Goal: Task Accomplishment & Management: Manage account settings

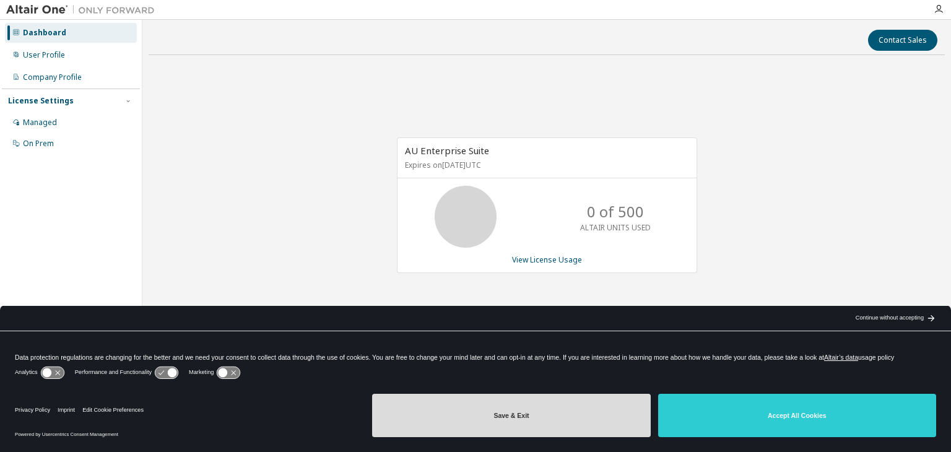
click at [537, 410] on button "Save & Exit" at bounding box center [511, 415] width 278 height 43
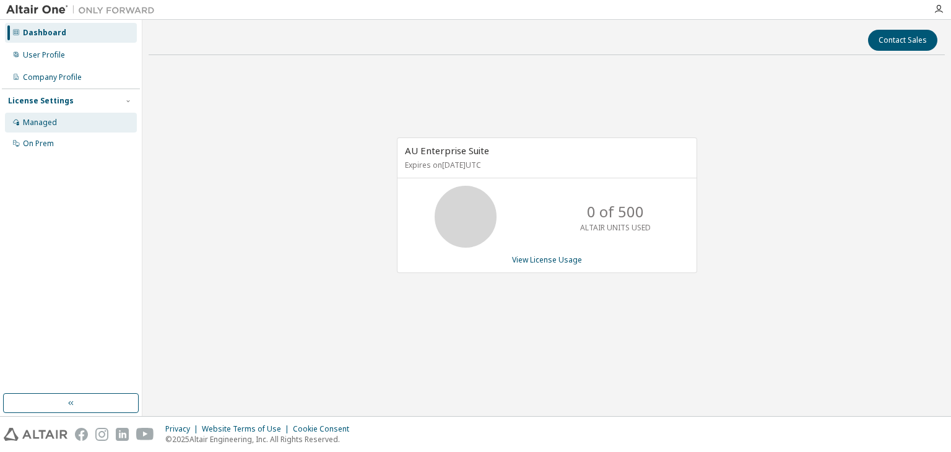
click at [77, 119] on div "Managed" at bounding box center [71, 123] width 132 height 20
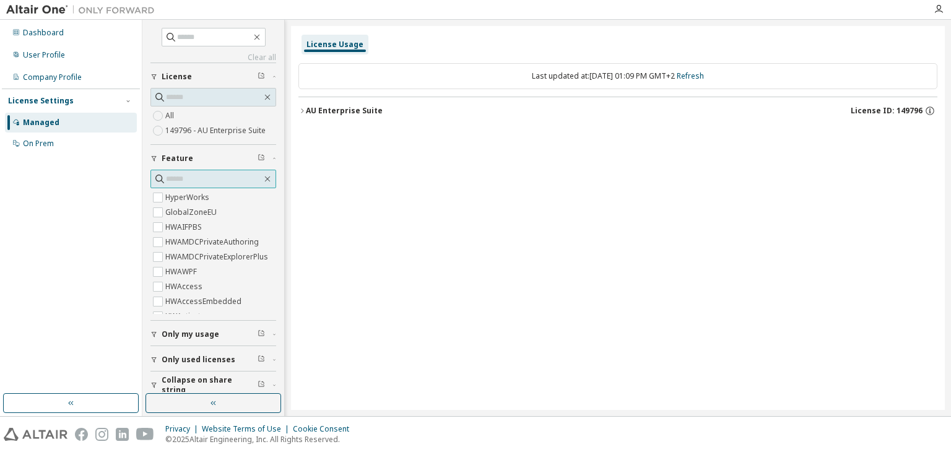
click at [202, 178] on input "text" at bounding box center [214, 179] width 96 height 12
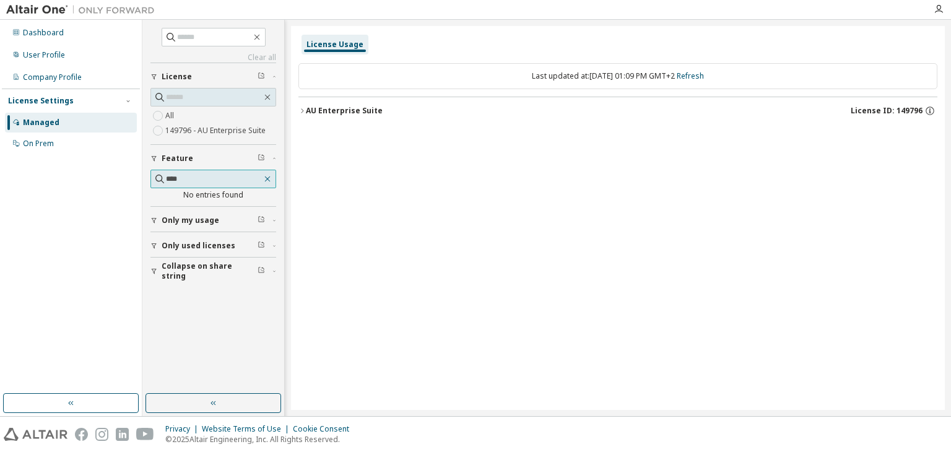
type input "****"
click at [272, 178] on icon "button" at bounding box center [267, 179] width 10 height 10
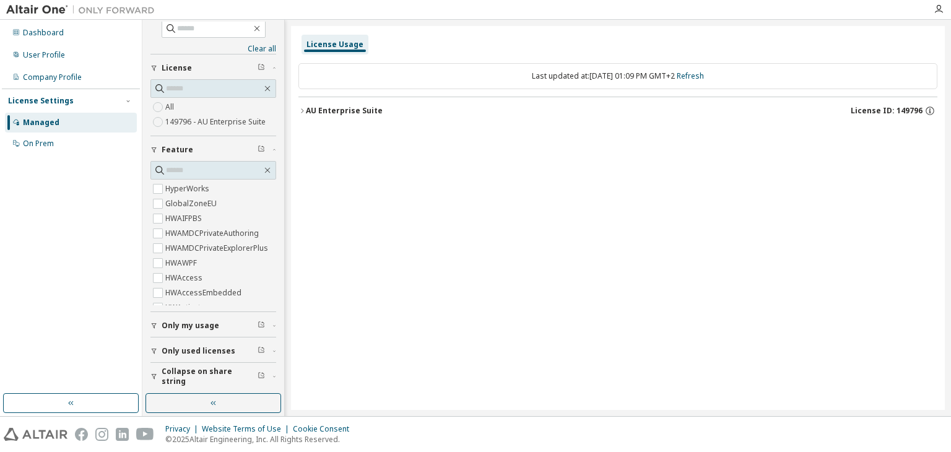
scroll to position [9, 0]
click at [178, 323] on span "Only my usage" at bounding box center [191, 325] width 58 height 10
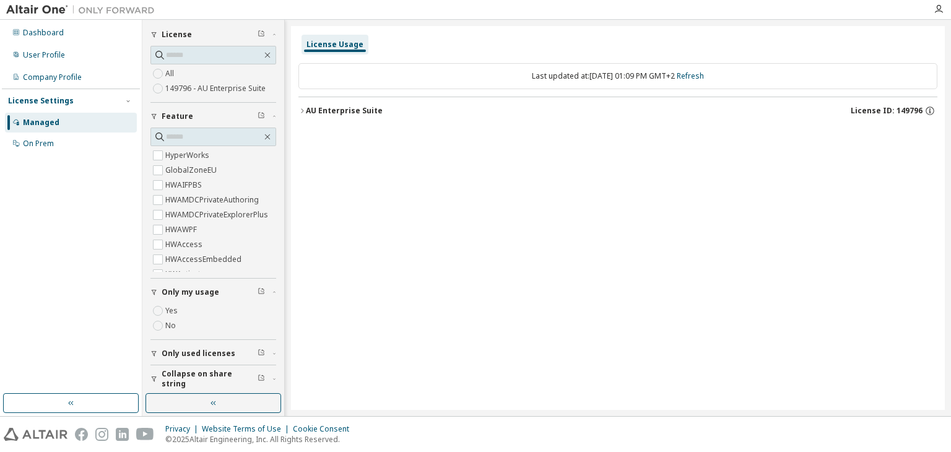
scroll to position [45, 0]
click at [206, 346] on span "Only used licenses" at bounding box center [199, 351] width 74 height 10
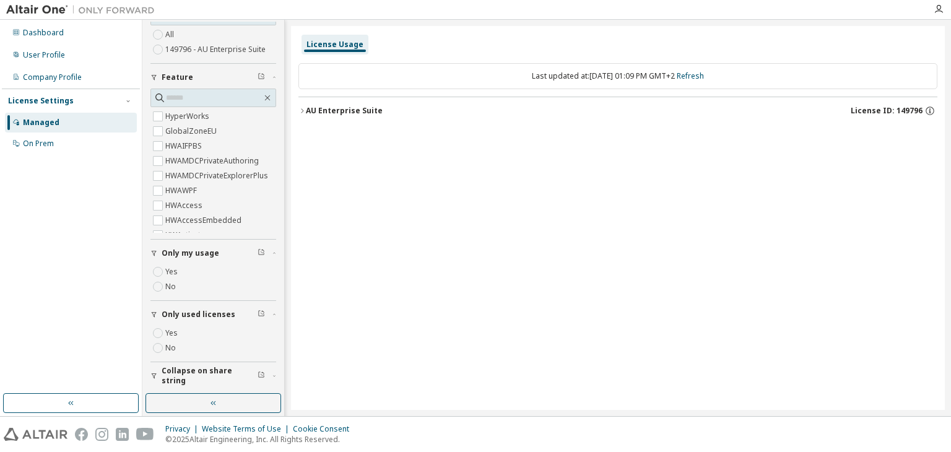
click at [202, 306] on button "Only used licenses" at bounding box center [213, 314] width 126 height 27
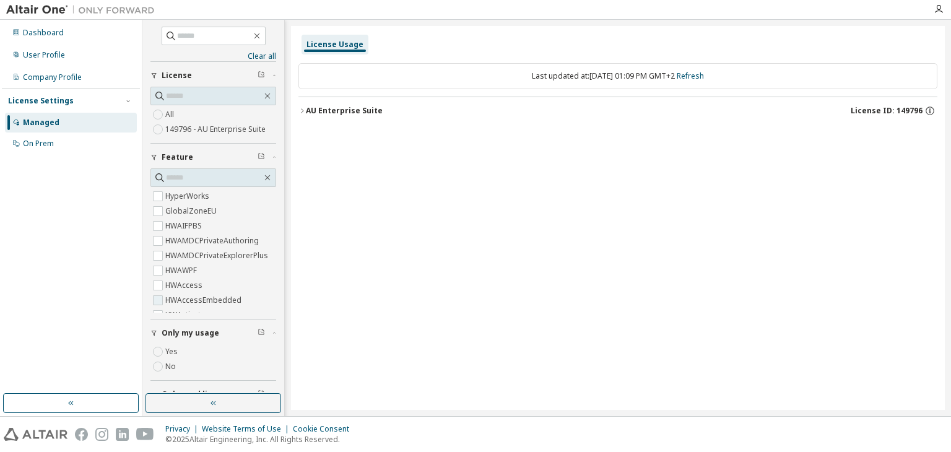
scroll to position [0, 0]
click at [171, 332] on span "Only my usage" at bounding box center [191, 334] width 58 height 10
click at [201, 179] on input "text" at bounding box center [214, 179] width 96 height 12
paste input "**********"
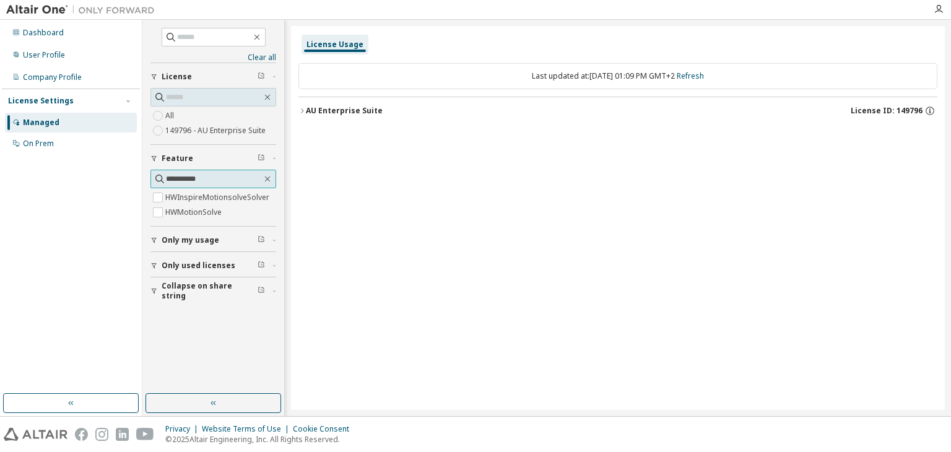
type input "**********"
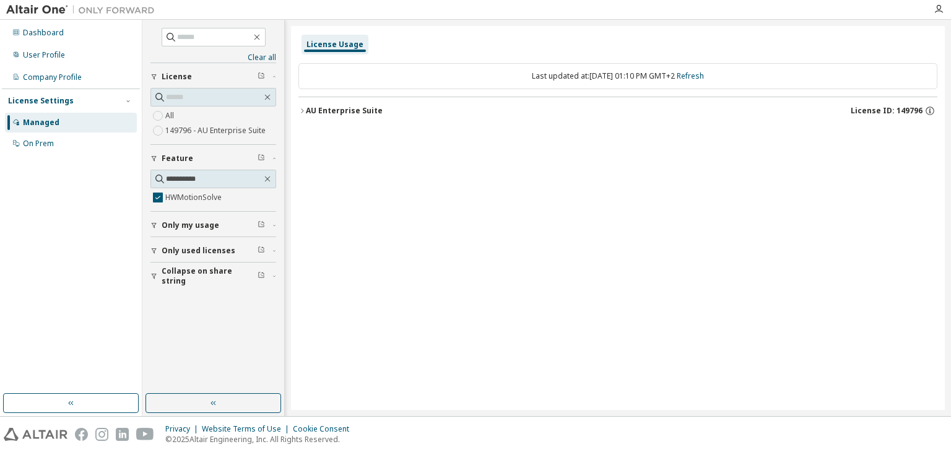
click at [909, 111] on span "License ID: 149796" at bounding box center [887, 111] width 72 height 10
click at [919, 137] on icon "button" at bounding box center [920, 136] width 11 height 11
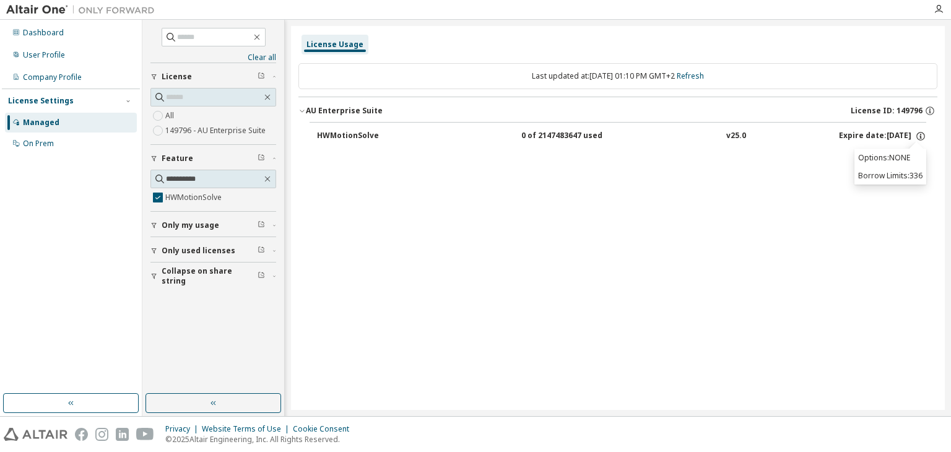
click at [727, 138] on div "v25.0" at bounding box center [736, 136] width 20 height 11
